Goal: Navigation & Orientation: Find specific page/section

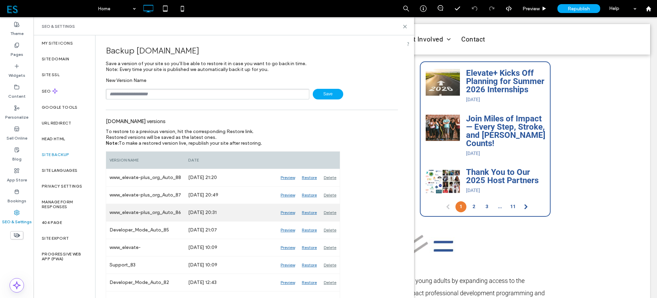
click at [290, 212] on div "Preview" at bounding box center [287, 212] width 21 height 17
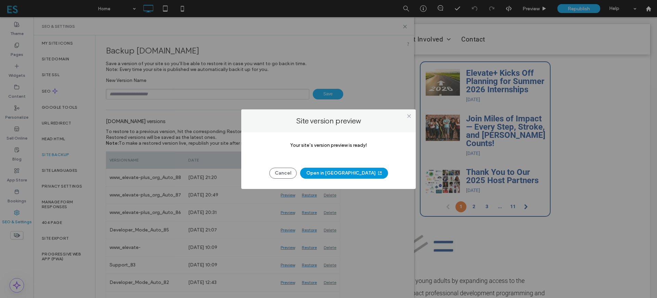
click at [348, 167] on button "Open in New Tab" at bounding box center [344, 172] width 88 height 11
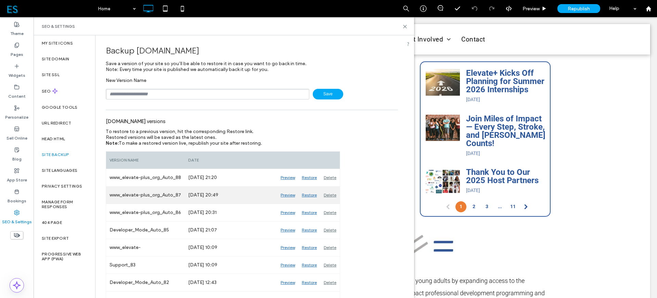
click at [288, 195] on div "Preview" at bounding box center [287, 194] width 21 height 17
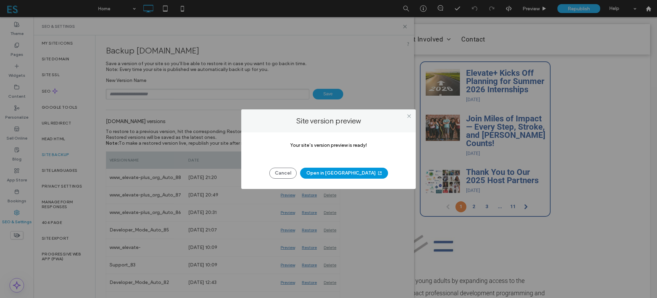
click at [345, 174] on button "Open in New Tab" at bounding box center [344, 172] width 88 height 11
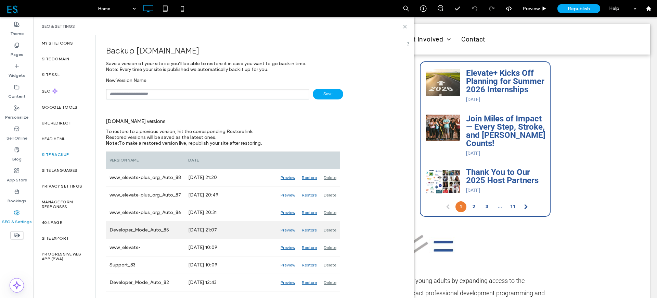
click at [284, 229] on div "Preview" at bounding box center [287, 229] width 21 height 17
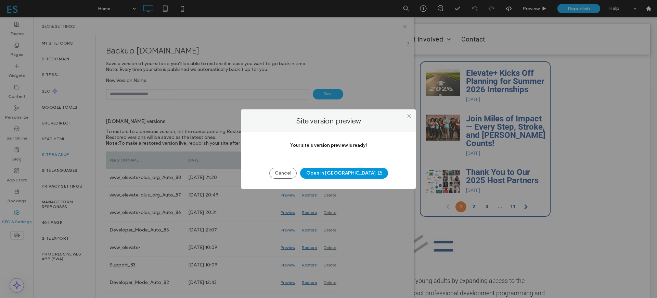
click at [349, 173] on button "Open in New Tab" at bounding box center [344, 172] width 88 height 11
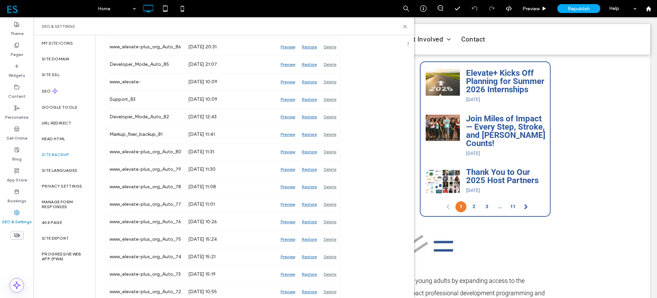
scroll to position [165, 0]
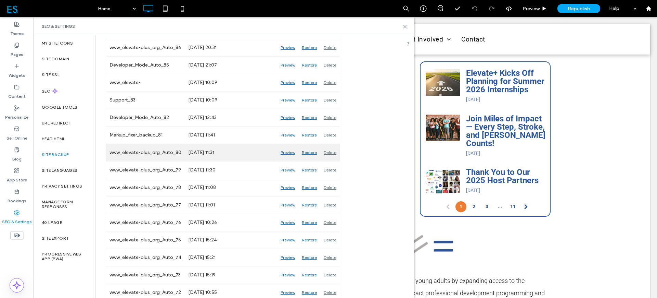
click at [291, 152] on div "Preview" at bounding box center [287, 152] width 21 height 17
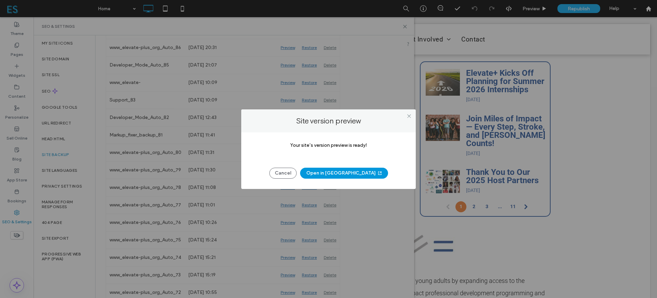
click at [349, 174] on button "Open in New Tab" at bounding box center [344, 172] width 88 height 11
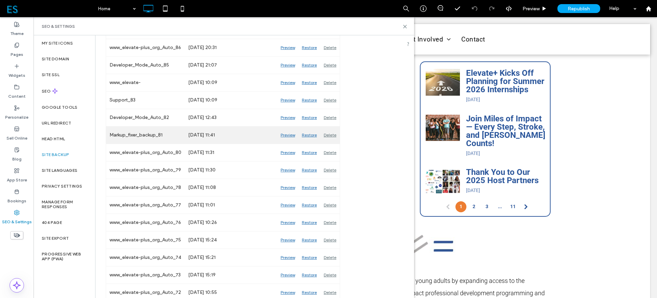
click at [292, 133] on div "Preview" at bounding box center [287, 134] width 21 height 17
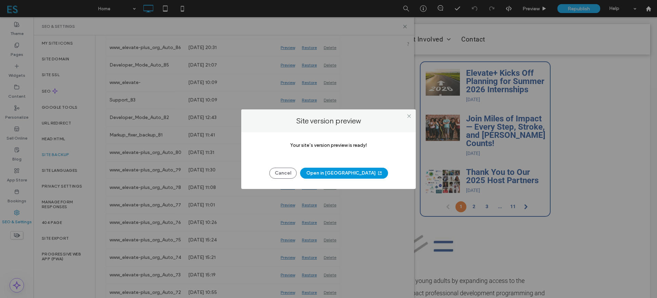
click at [352, 173] on button "Open in New Tab" at bounding box center [344, 172] width 88 height 11
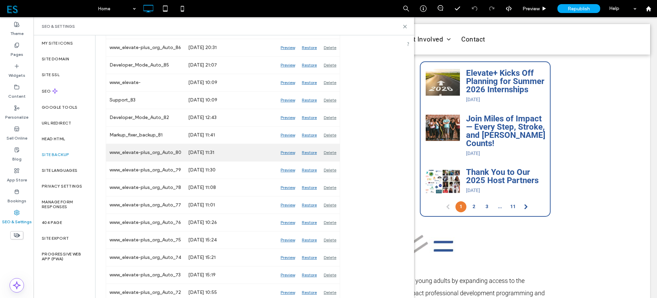
click at [289, 152] on div "Preview" at bounding box center [287, 152] width 21 height 17
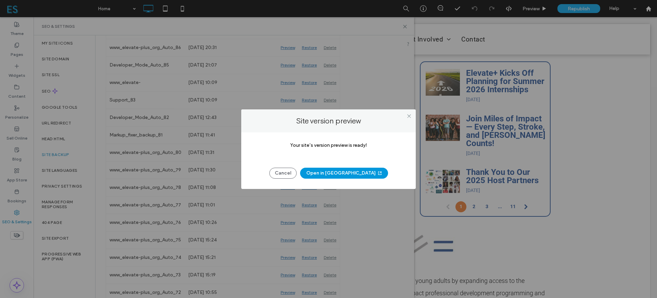
click at [352, 173] on button "Open in New Tab" at bounding box center [344, 172] width 88 height 11
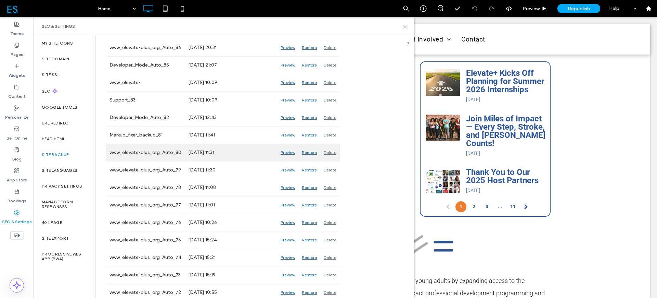
scroll to position [0, 0]
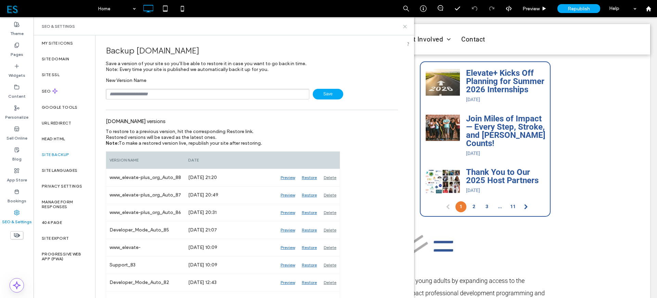
click at [406, 28] on icon at bounding box center [405, 26] width 5 height 5
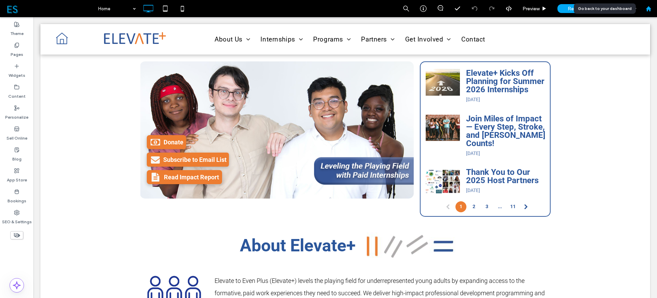
click at [650, 9] on use at bounding box center [648, 8] width 5 height 5
